Goal: Obtain resource: Obtain resource

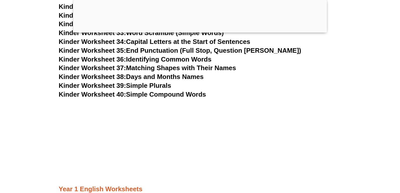
scroll to position [485, 0]
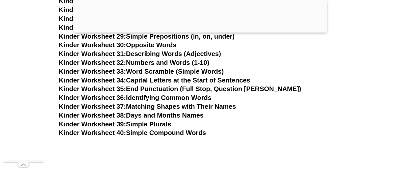
scroll to position [561, 0]
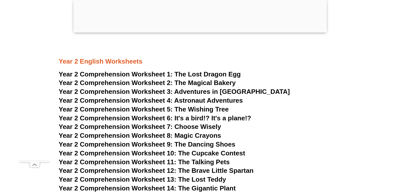
scroll to position [1254, 0]
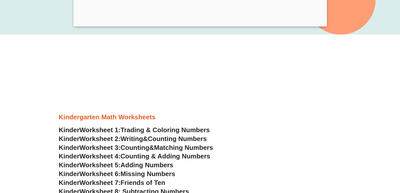
scroll to position [151, 0]
